Goal: Task Accomplishment & Management: Use online tool/utility

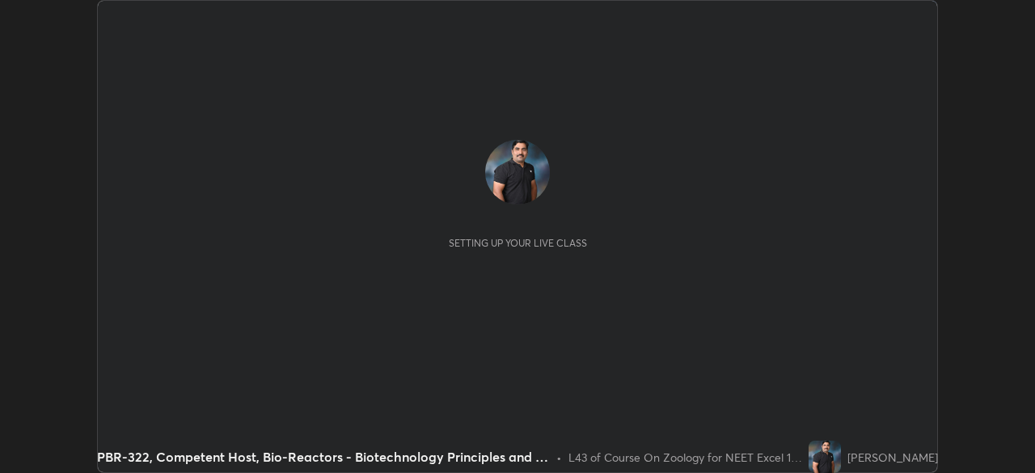
scroll to position [473, 1034]
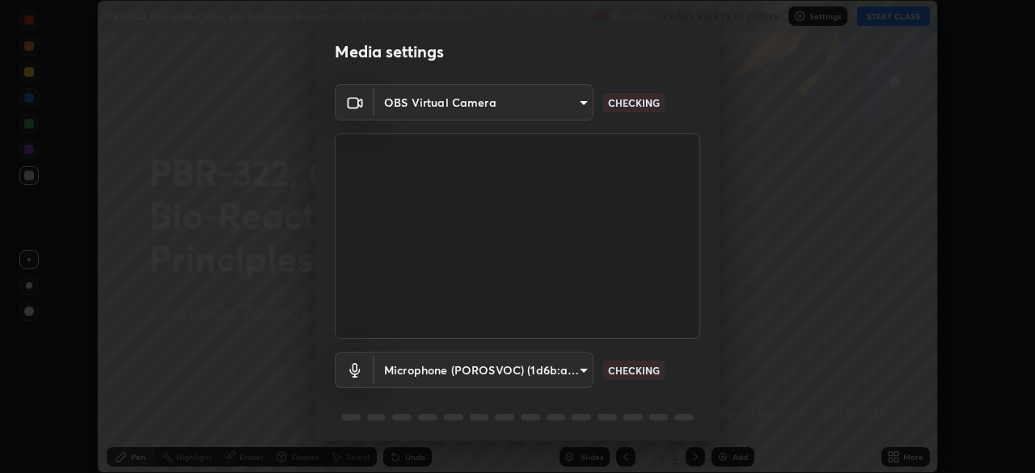
type input "a4e4d34a81fa093629e82a09c8f5b6e600f696cc3d223142969851568b1512d5"
click at [556, 373] on body "Erase all PBR-322, Competent Host, Bio-Reactors - Biotechnology Principles and …" at bounding box center [517, 236] width 1035 height 473
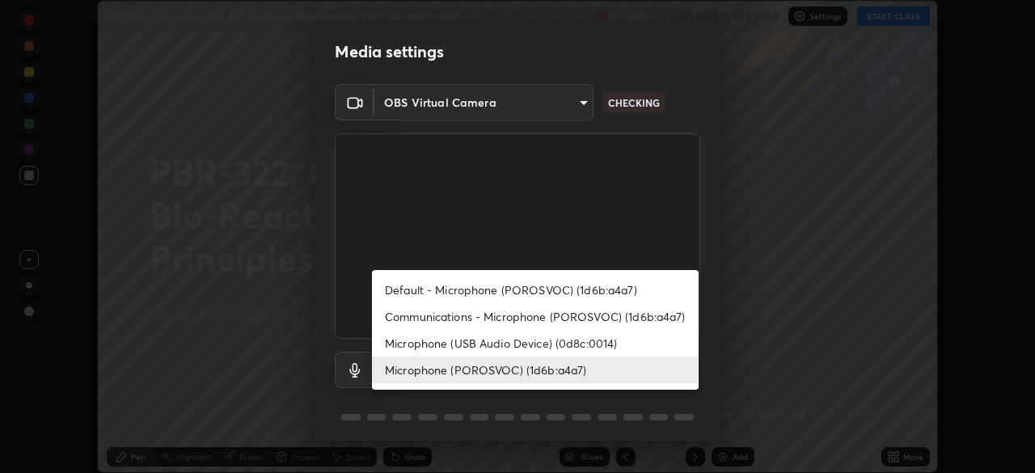
click at [492, 307] on li "Communications - Microphone (POROSVOC) (1d6b:a4a7)" at bounding box center [535, 316] width 327 height 27
type input "communications"
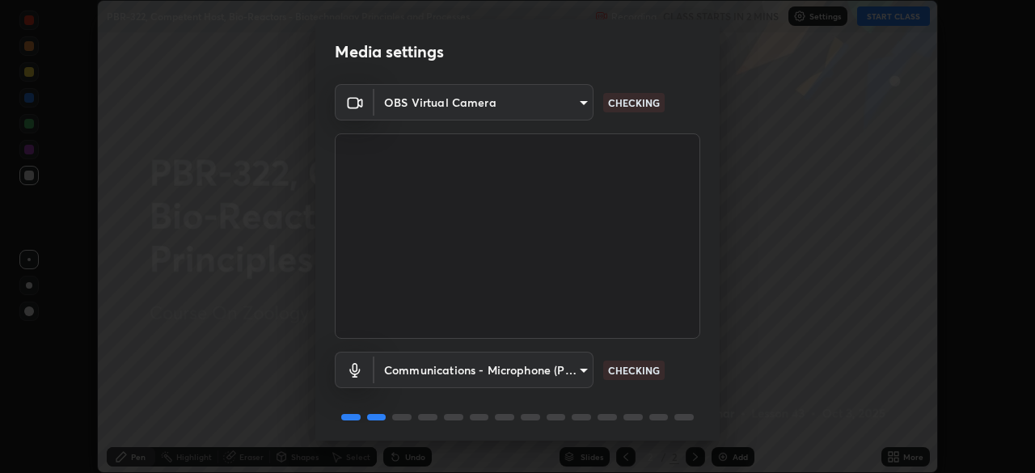
scroll to position [57, 0]
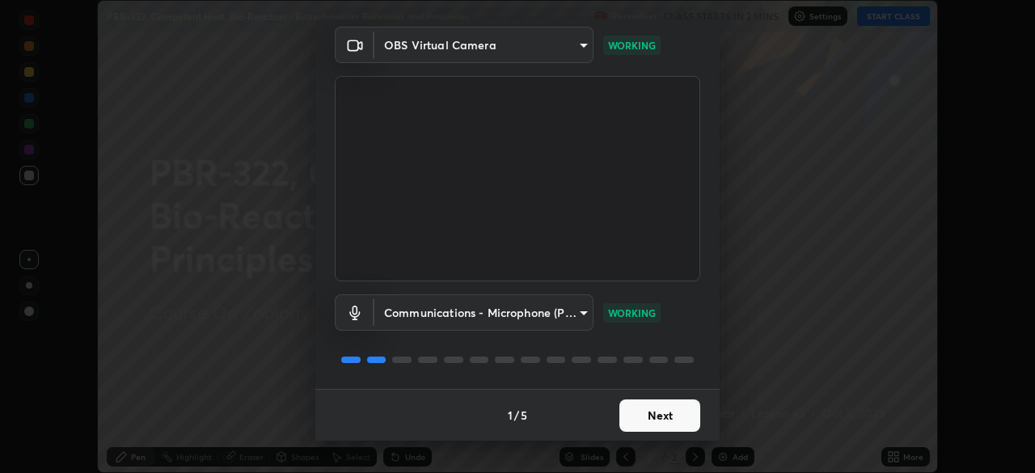
click at [643, 414] on button "Next" at bounding box center [659, 415] width 81 height 32
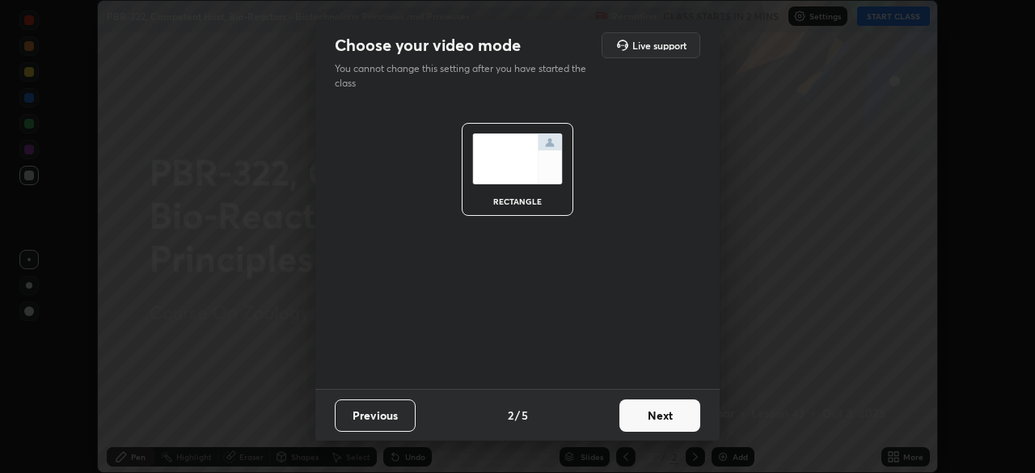
scroll to position [0, 0]
click at [656, 408] on button "Next" at bounding box center [659, 415] width 81 height 32
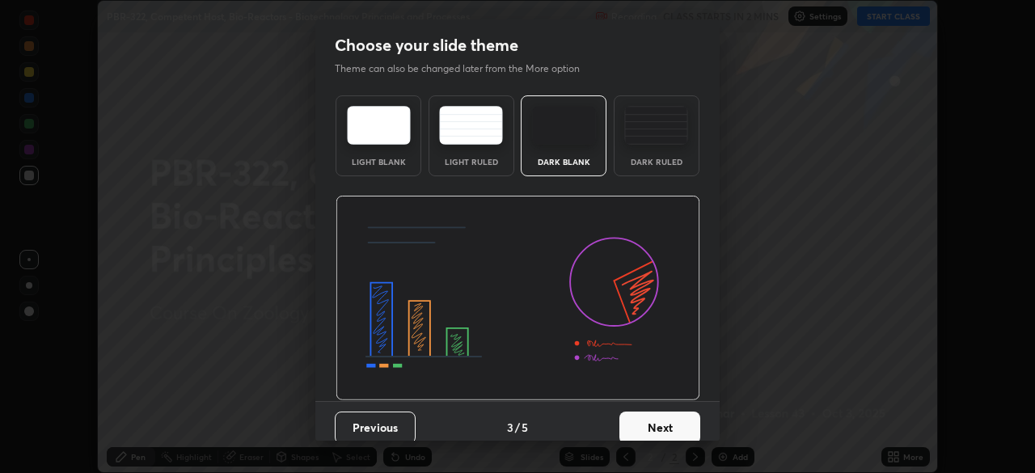
click at [661, 419] on button "Next" at bounding box center [659, 428] width 81 height 32
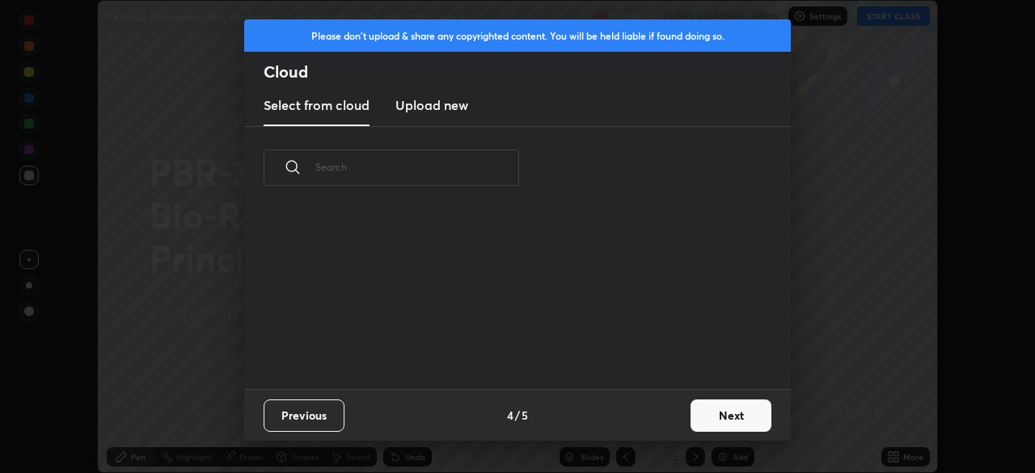
scroll to position [180, 519]
click at [725, 412] on button "Next" at bounding box center [731, 415] width 81 height 32
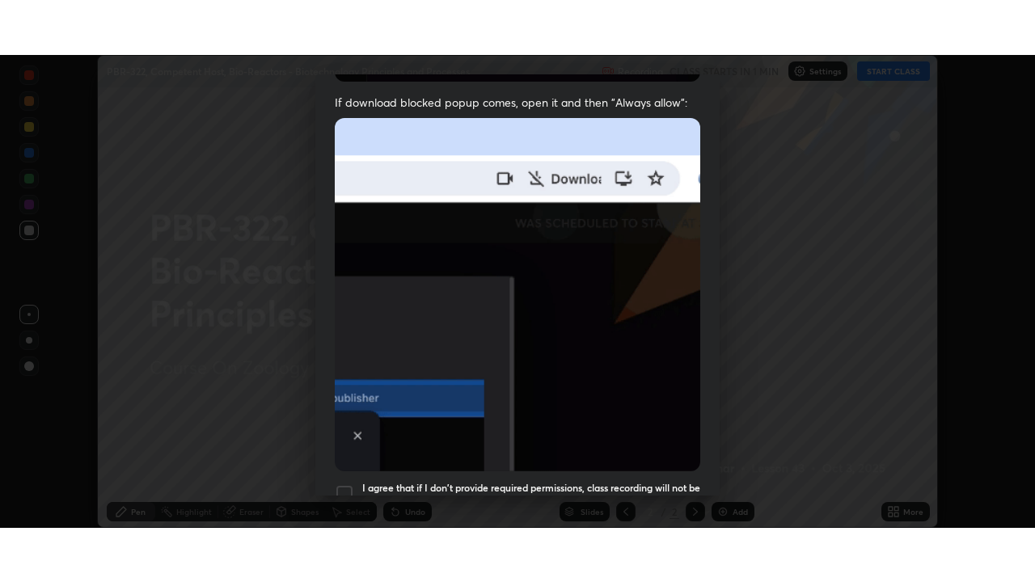
scroll to position [387, 0]
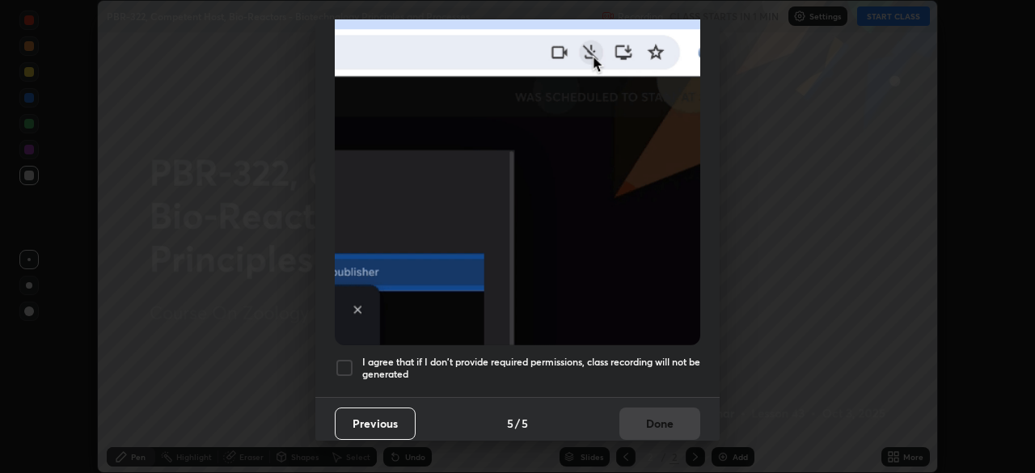
click at [592, 356] on h5 "I agree that if I don't provide required permissions, class recording will not …" at bounding box center [531, 368] width 338 height 25
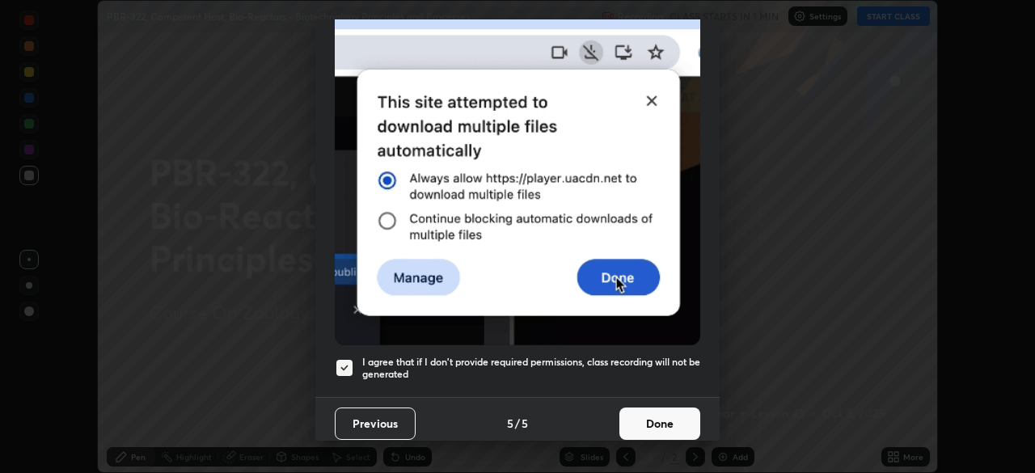
click at [664, 411] on button "Done" at bounding box center [659, 424] width 81 height 32
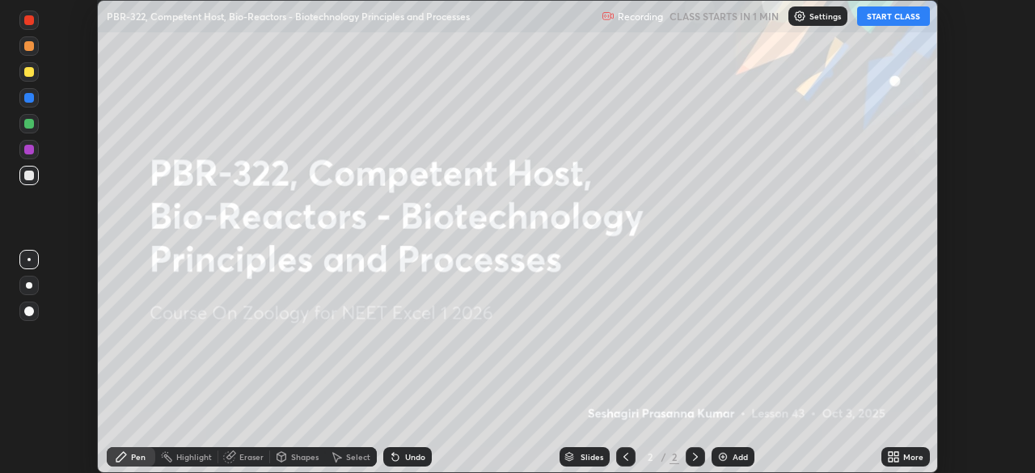
click at [900, 16] on button "START CLASS" at bounding box center [893, 15] width 73 height 19
click at [892, 458] on icon at bounding box center [891, 460] width 4 height 4
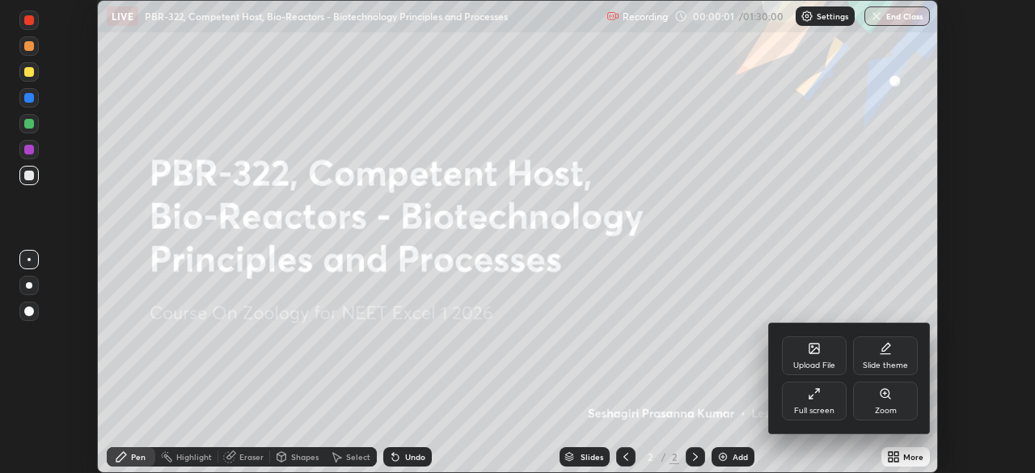
click at [813, 405] on div "Full screen" at bounding box center [814, 401] width 65 height 39
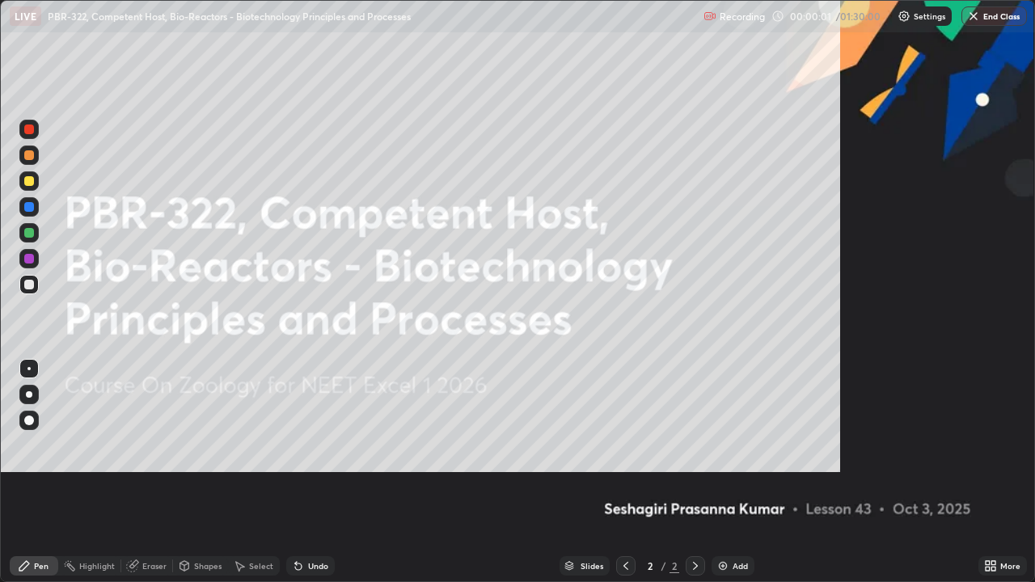
scroll to position [582, 1035]
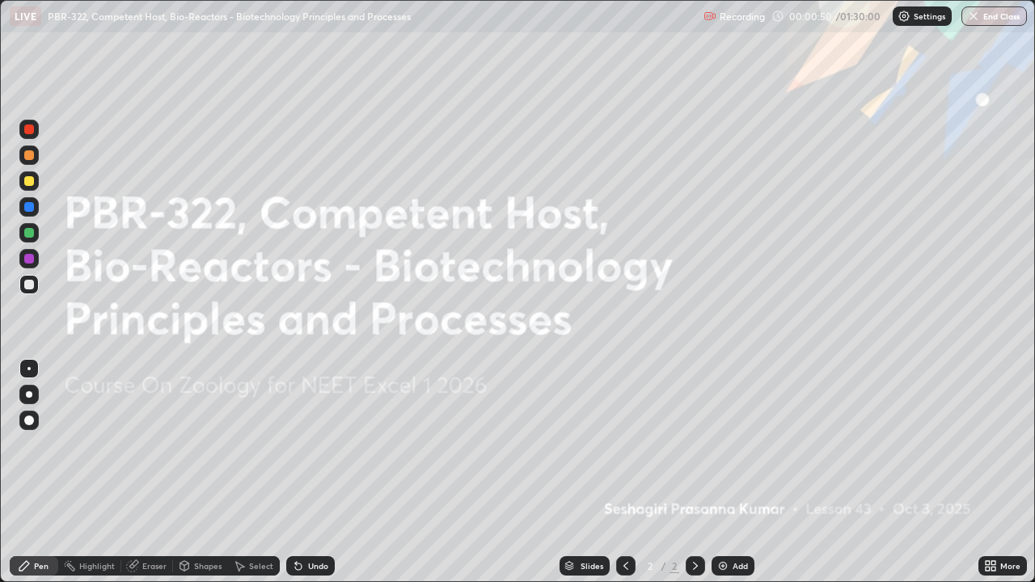
click at [995, 472] on icon at bounding box center [990, 566] width 13 height 13
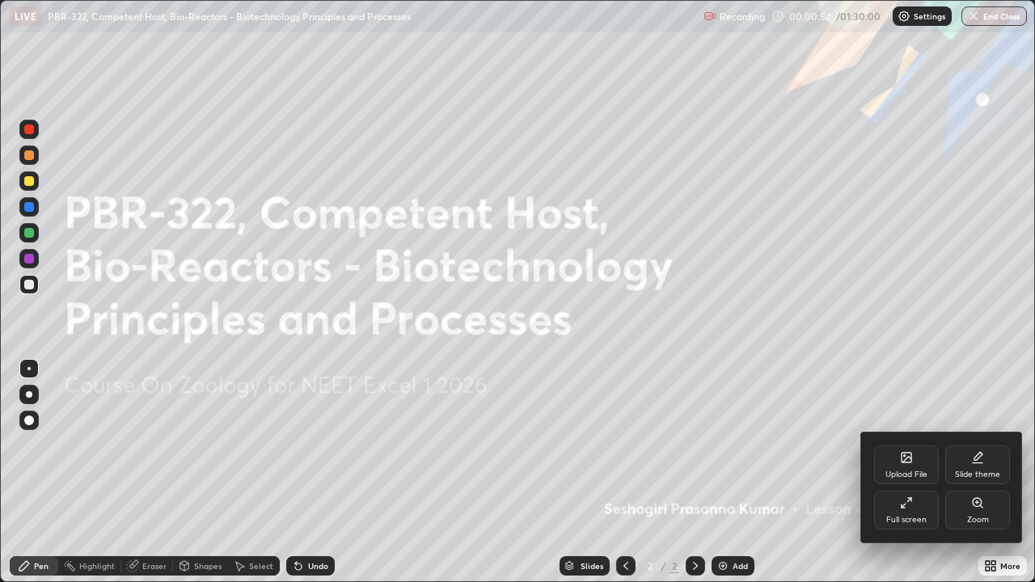
click at [899, 467] on div "Upload File" at bounding box center [906, 465] width 65 height 39
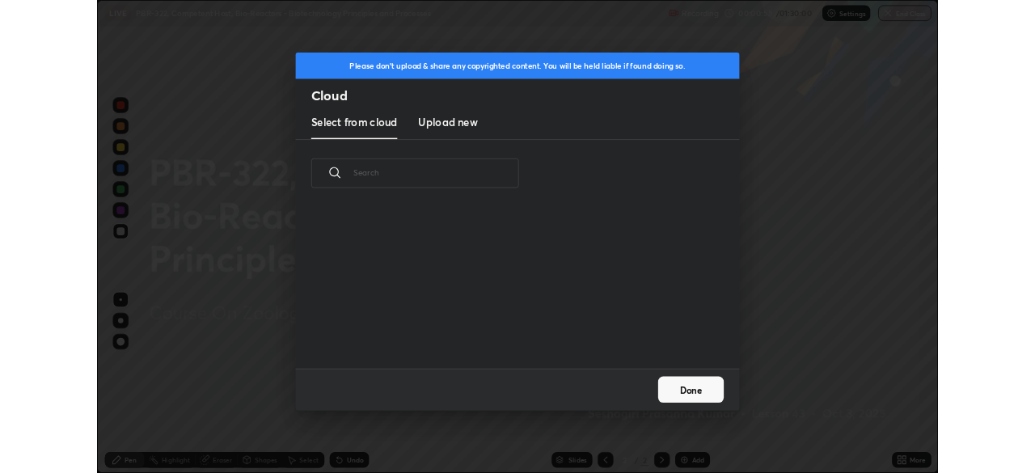
scroll to position [199, 519]
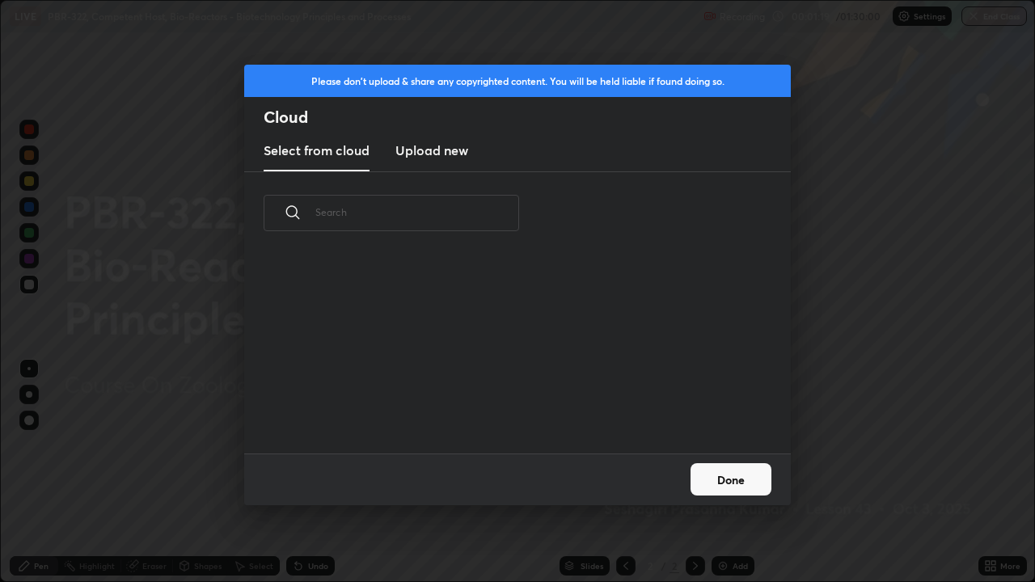
click at [436, 152] on h3 "Upload new" at bounding box center [431, 150] width 73 height 19
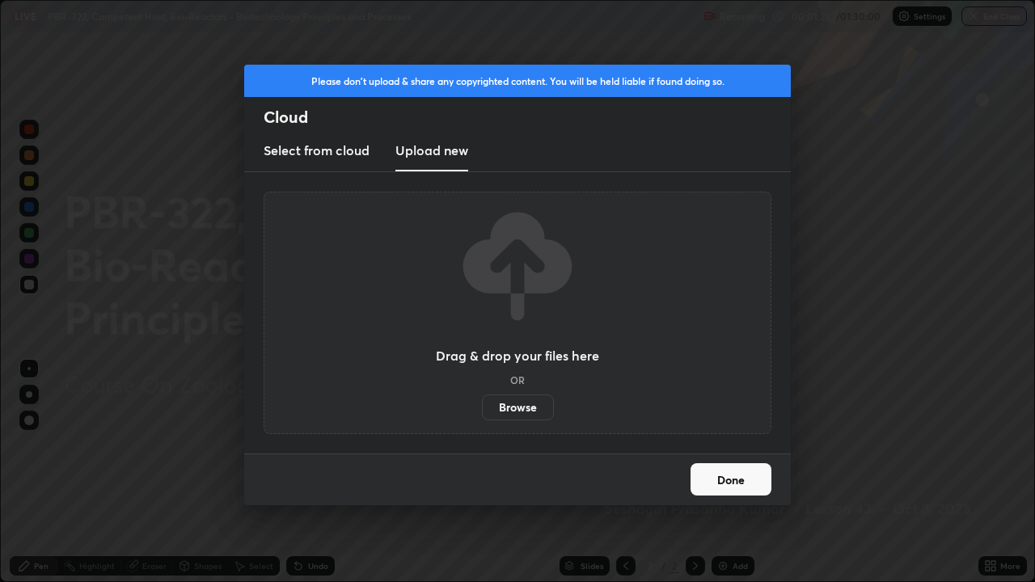
click at [509, 403] on label "Browse" at bounding box center [518, 408] width 72 height 26
click at [482, 403] on input "Browse" at bounding box center [482, 408] width 0 height 26
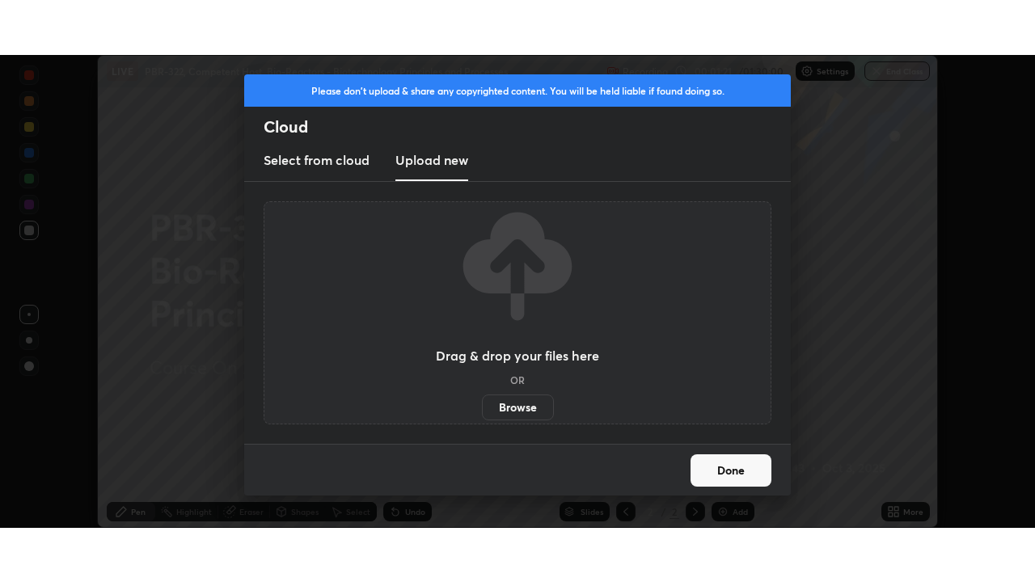
scroll to position [80390, 79828]
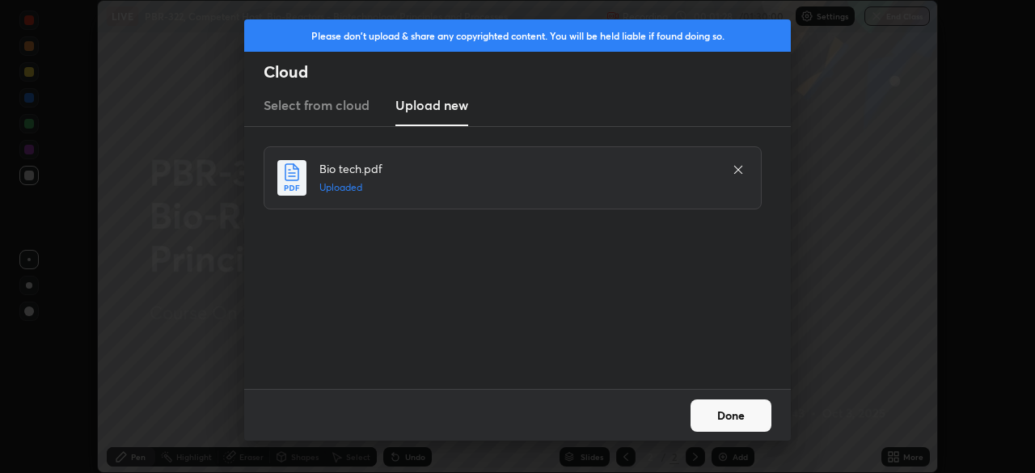
click at [719, 417] on button "Done" at bounding box center [731, 415] width 81 height 32
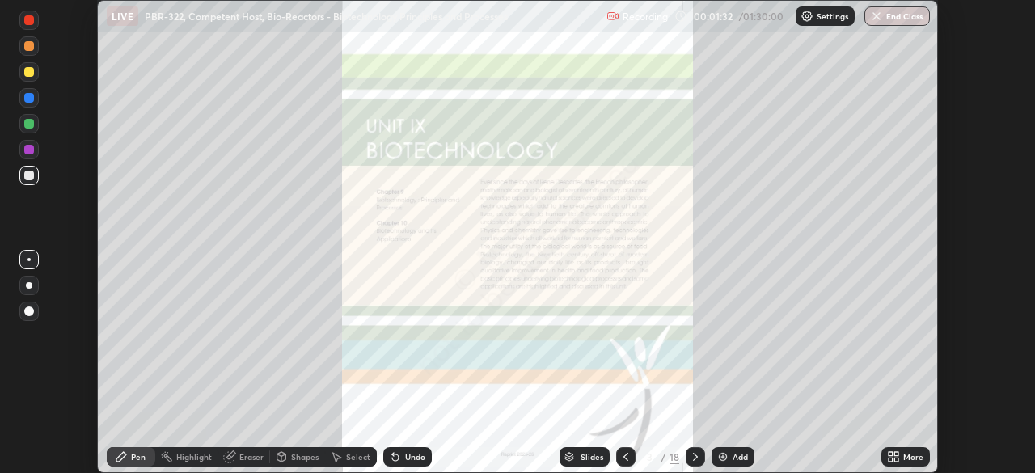
click at [692, 455] on icon at bounding box center [695, 456] width 13 height 13
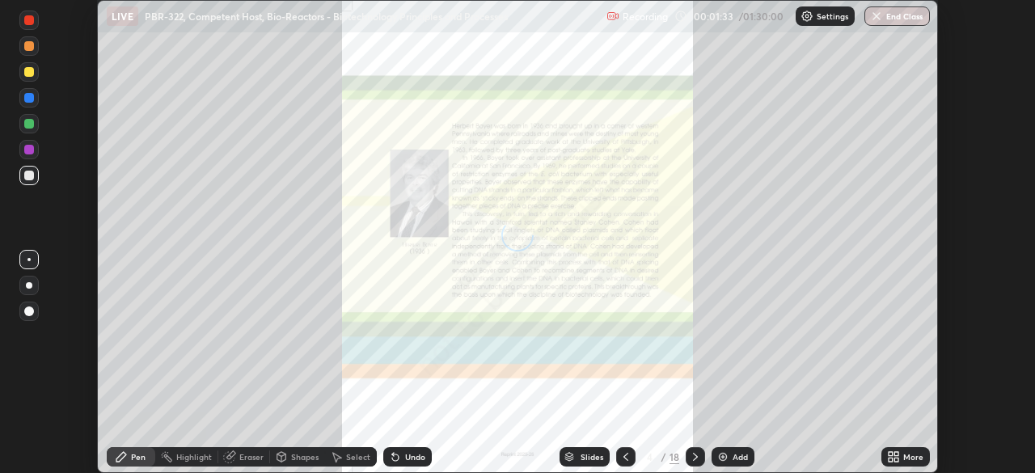
click at [623, 458] on icon at bounding box center [625, 457] width 5 height 8
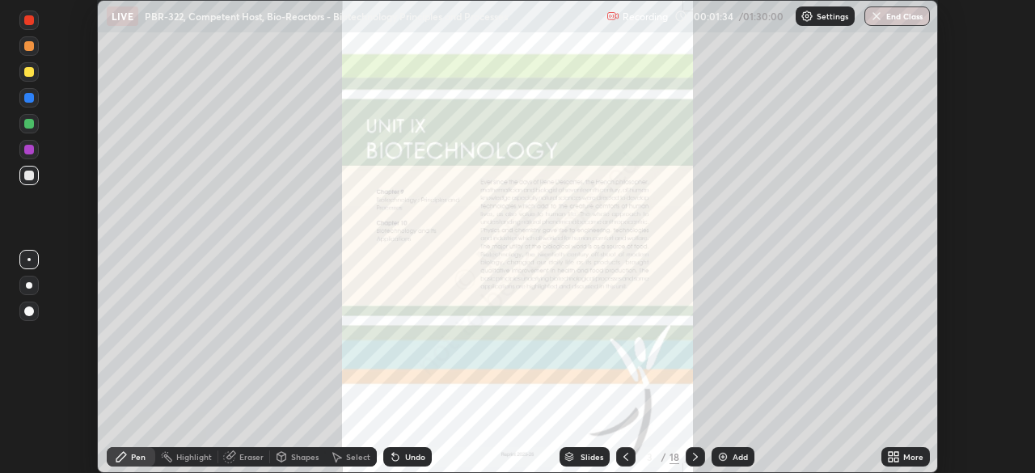
click at [622, 454] on icon at bounding box center [625, 456] width 13 height 13
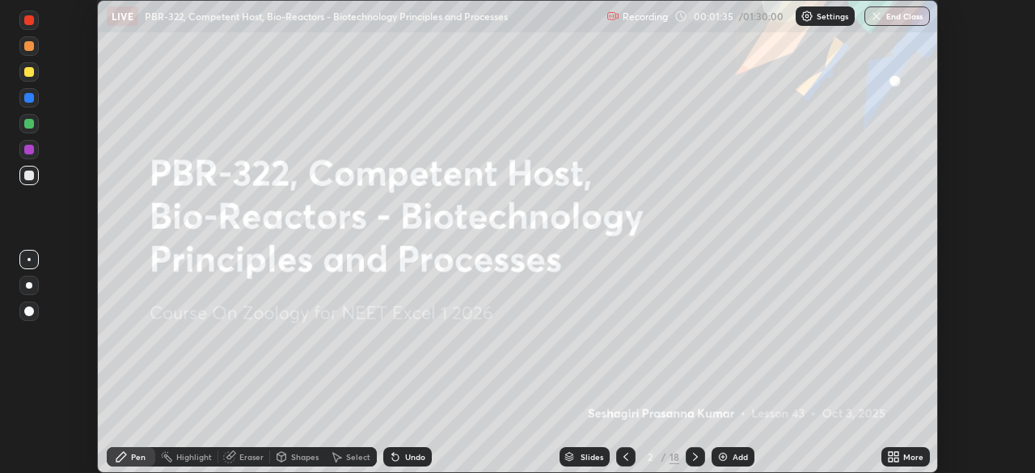
click at [902, 452] on div "More" at bounding box center [905, 456] width 49 height 19
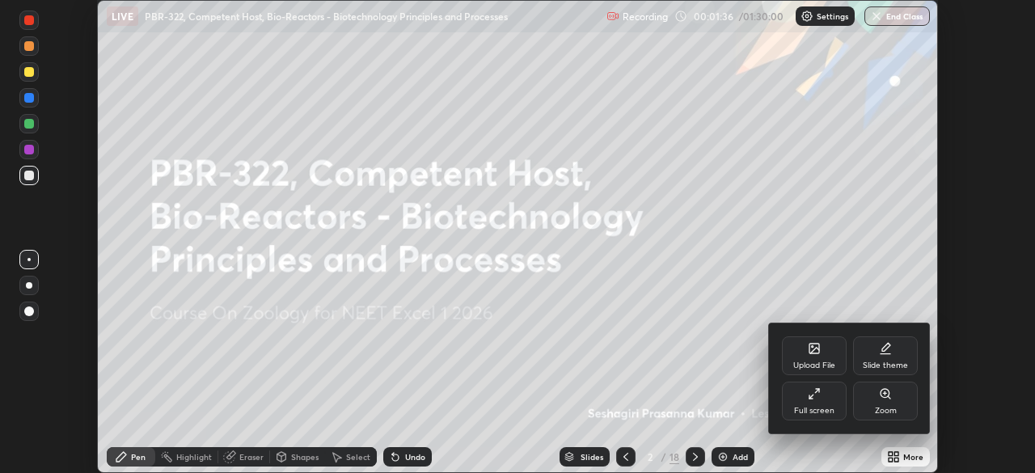
click at [813, 402] on div "Full screen" at bounding box center [814, 401] width 65 height 39
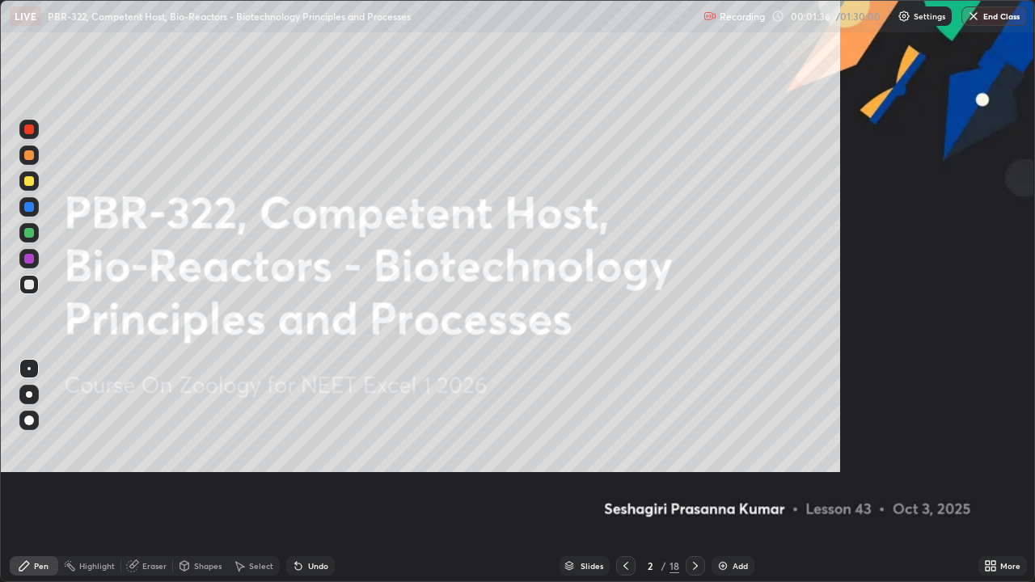
scroll to position [582, 1035]
